Goal: Information Seeking & Learning: Learn about a topic

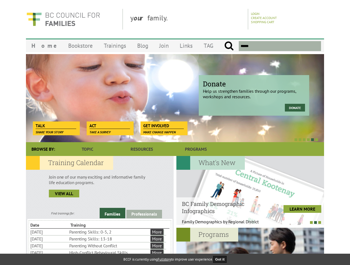
click at [175, 137] on div at bounding box center [169, 140] width 298 height 6
click at [175, 98] on div "Donate Help us strengthen families through our programs, workshops and resource…" at bounding box center [175, 98] width 298 height 88
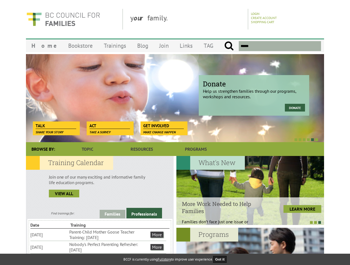
click at [169, 139] on div at bounding box center [169, 140] width 298 height 6
click at [112, 213] on link "Families" at bounding box center [113, 214] width 26 height 9
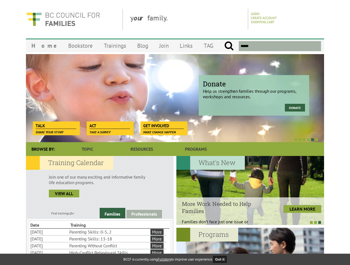
click at [144, 214] on link "Professionals" at bounding box center [145, 214] width 36 height 9
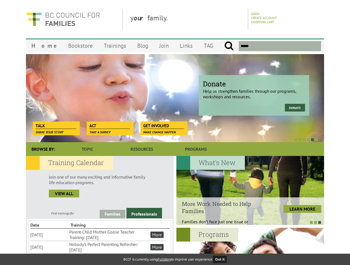
click at [98, 247] on li "Nobody's Perfect Parenting Refresher: [DATE]" at bounding box center [109, 247] width 80 height 12
click at [250, 191] on div at bounding box center [250, 190] width 148 height 69
click at [247, 222] on div at bounding box center [248, 223] width 148 height 6
click at [250, 246] on div at bounding box center [250, 262] width 148 height 69
click at [222, 259] on button "Got it" at bounding box center [220, 259] width 14 height 7
